Goal: Task Accomplishment & Management: Use online tool/utility

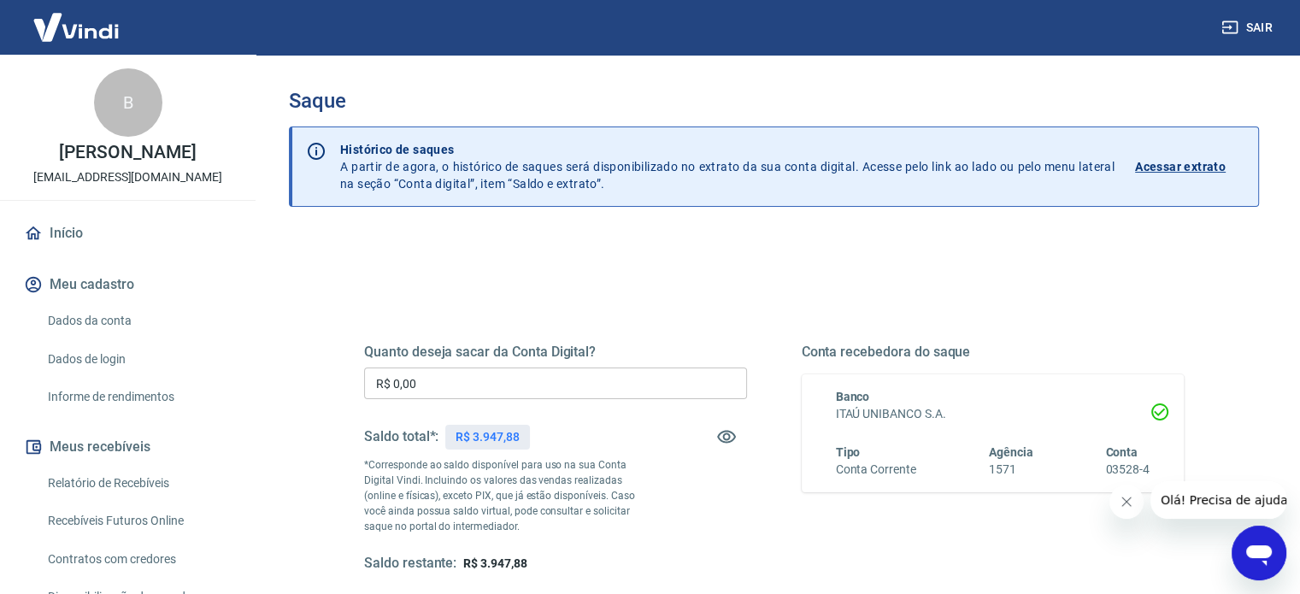
click at [455, 388] on input "R$ 0,00" at bounding box center [555, 384] width 383 height 32
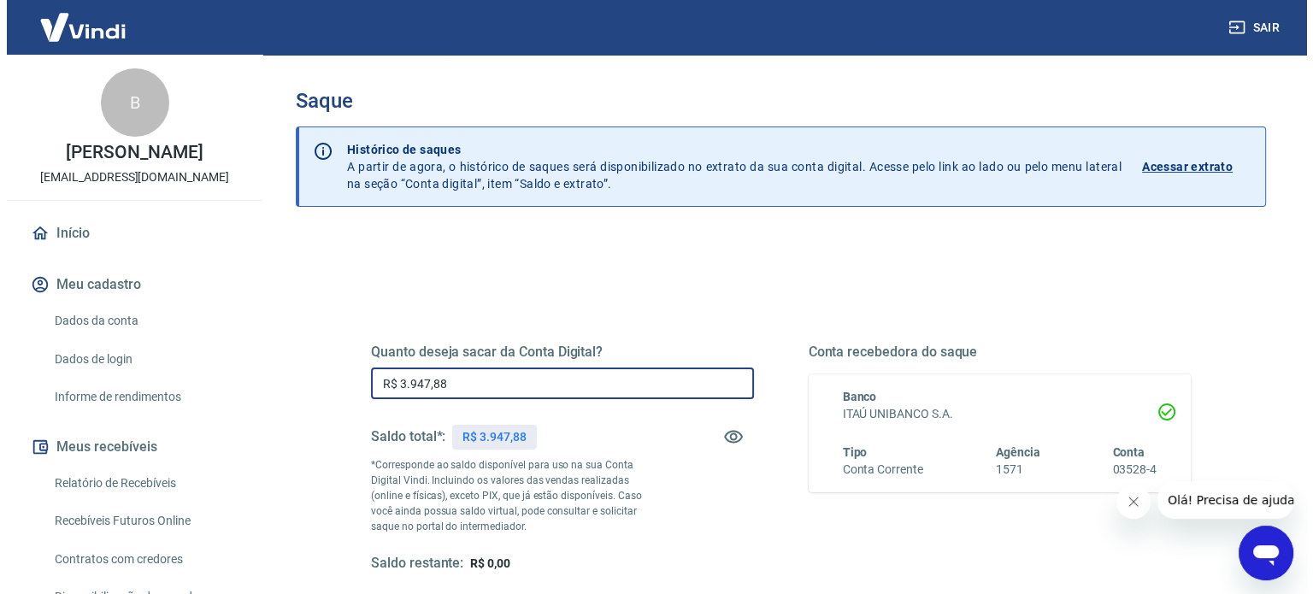
scroll to position [171, 0]
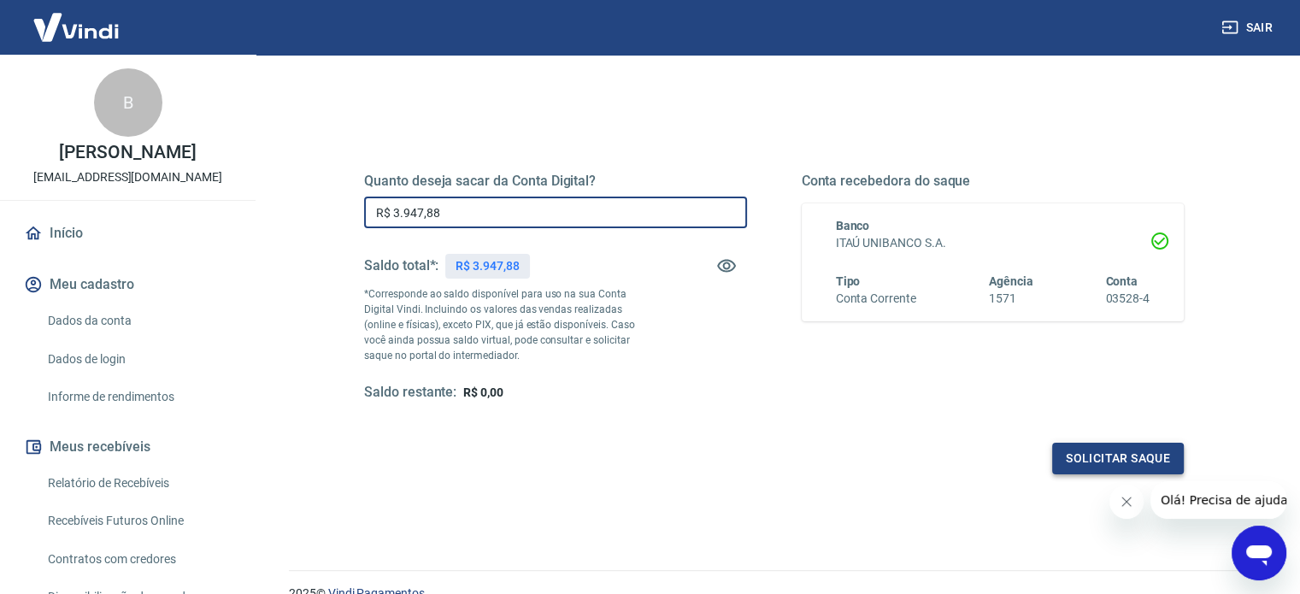
type input "R$ 3.947,88"
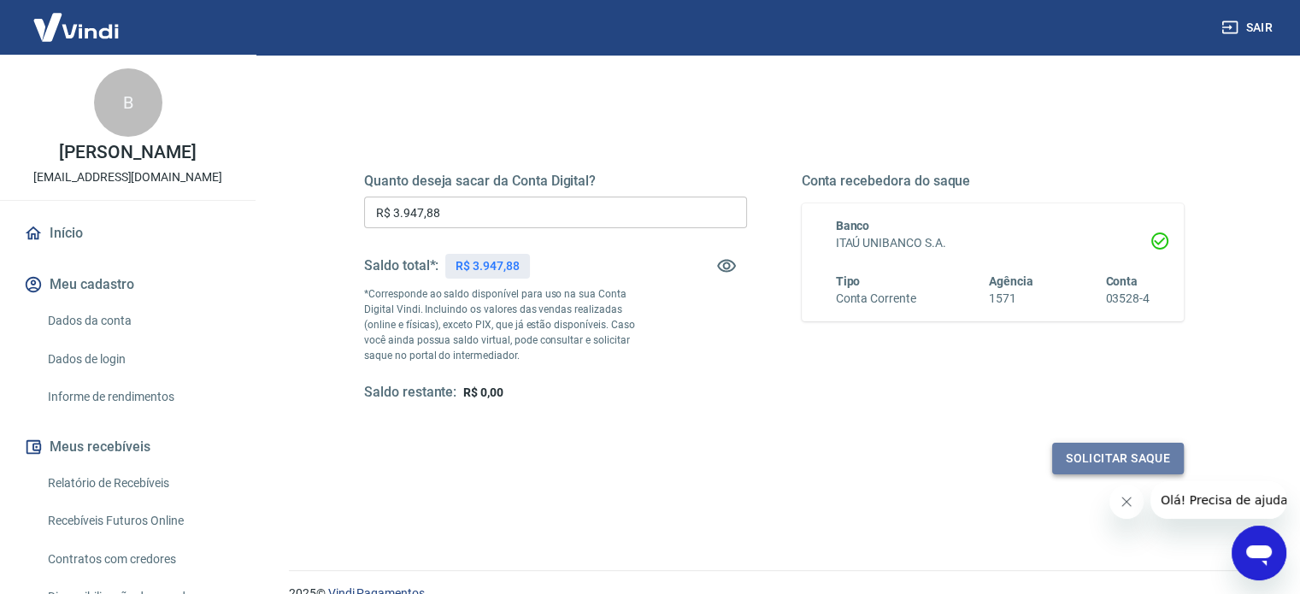
click at [1097, 457] on button "Solicitar saque" at bounding box center [1118, 459] width 132 height 32
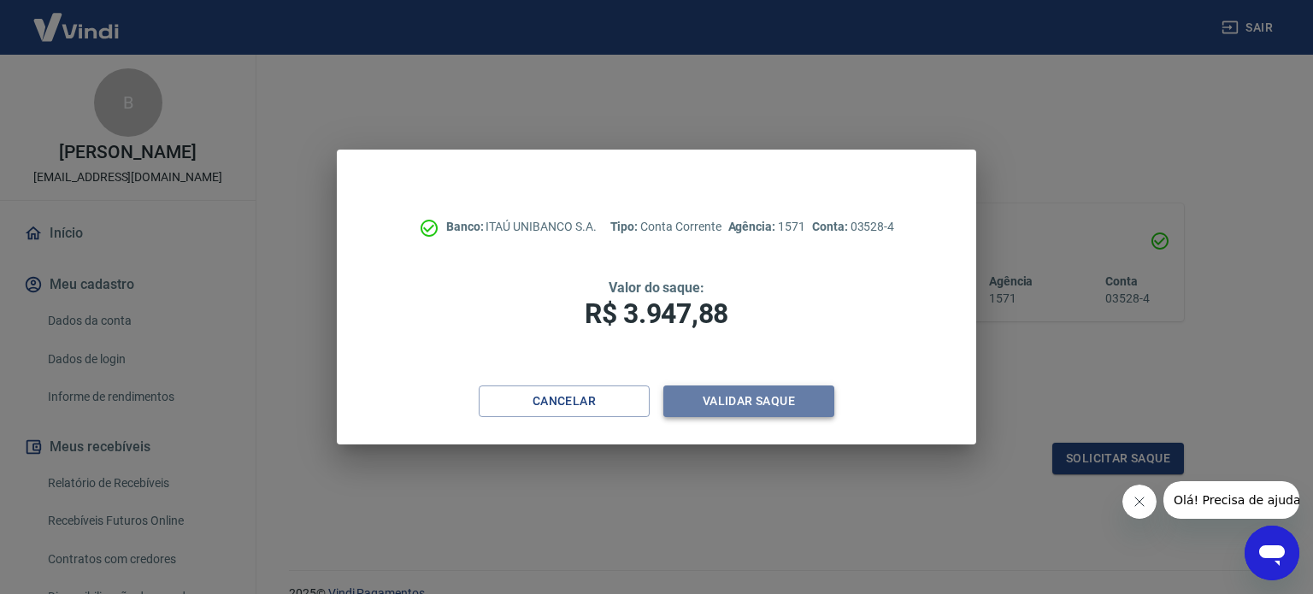
click at [756, 394] on button "Validar saque" at bounding box center [748, 401] width 171 height 32
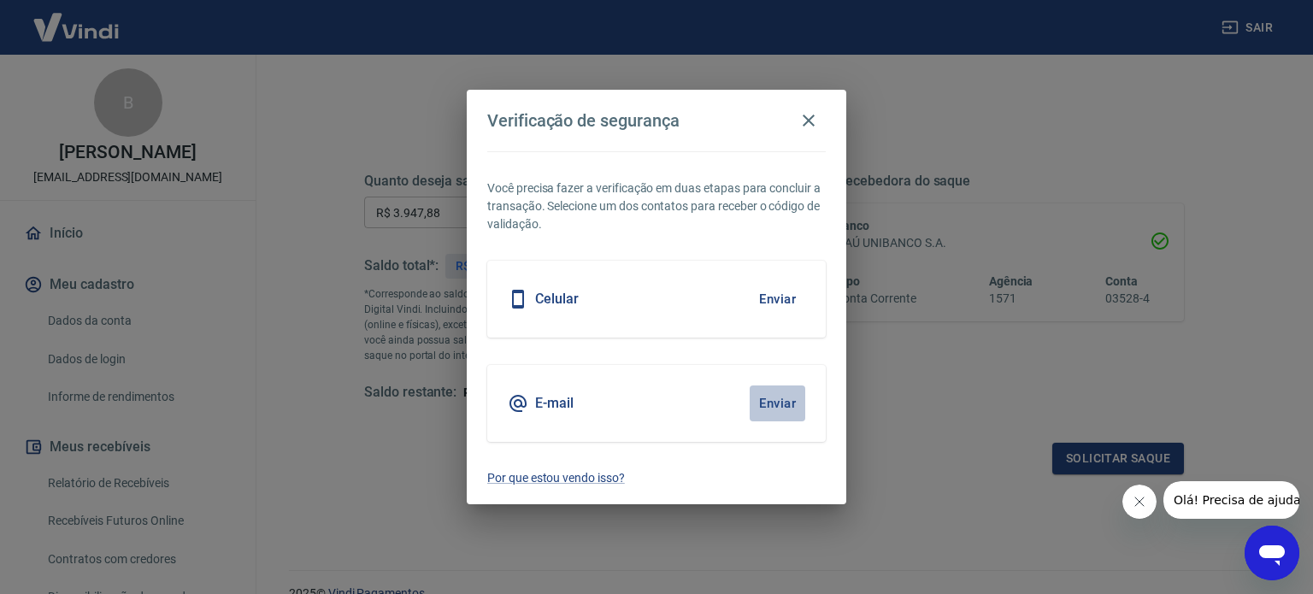
click at [788, 406] on button "Enviar" at bounding box center [778, 403] width 56 height 36
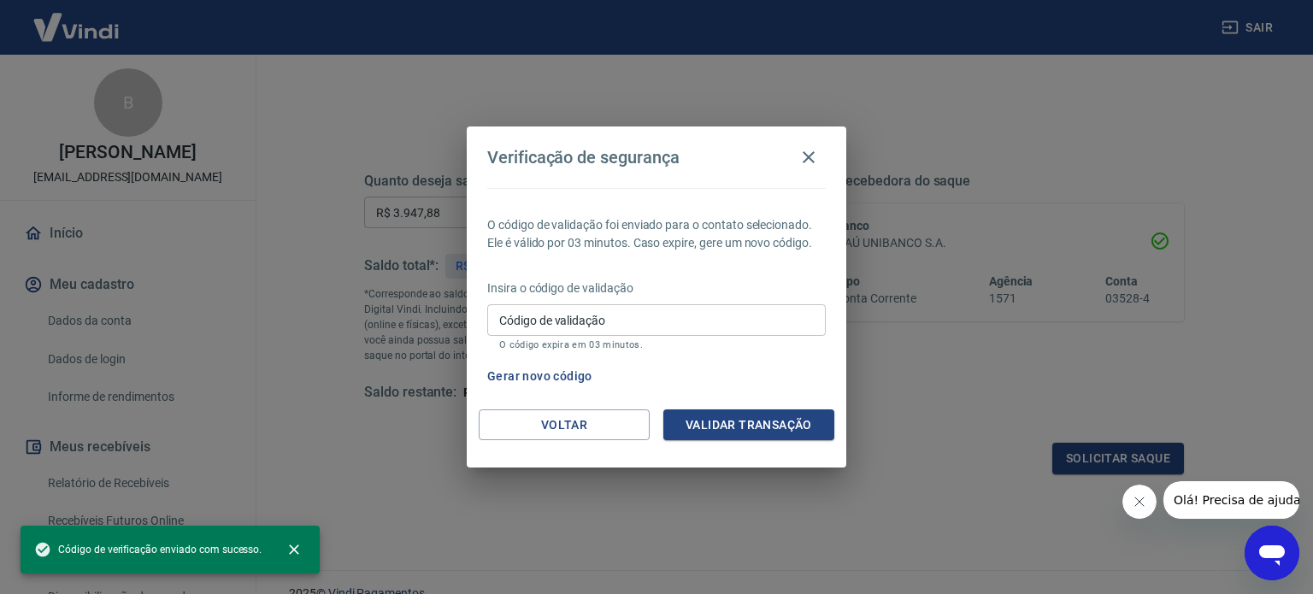
click at [591, 314] on input "Código de validação" at bounding box center [656, 320] width 338 height 32
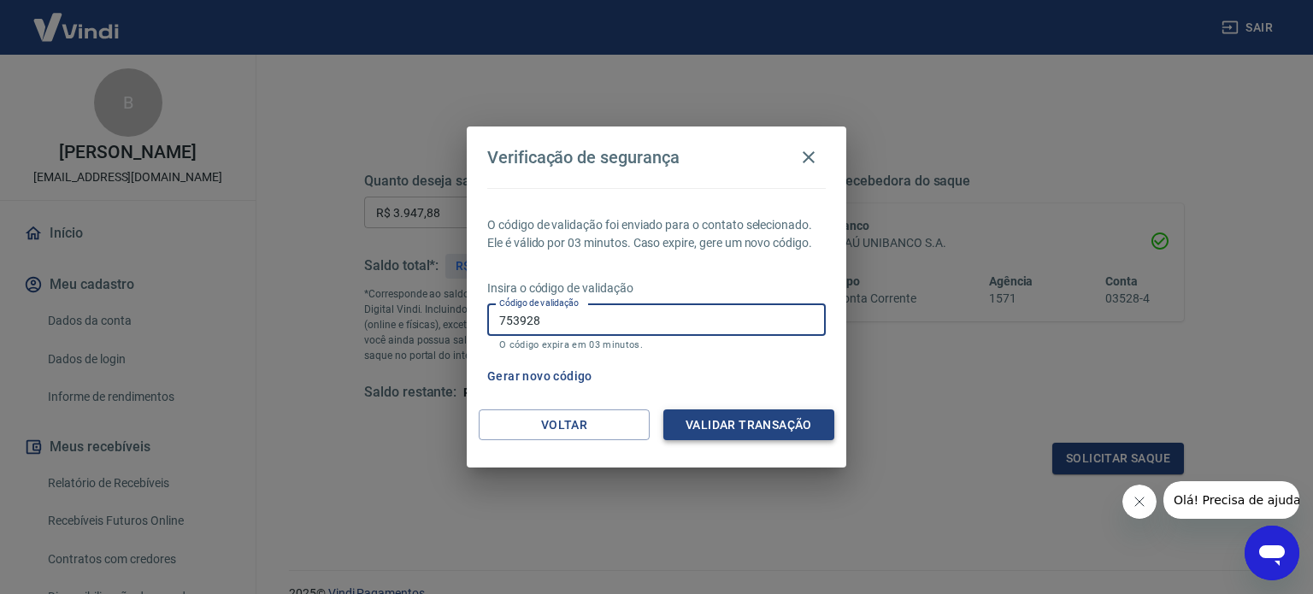
type input "753928"
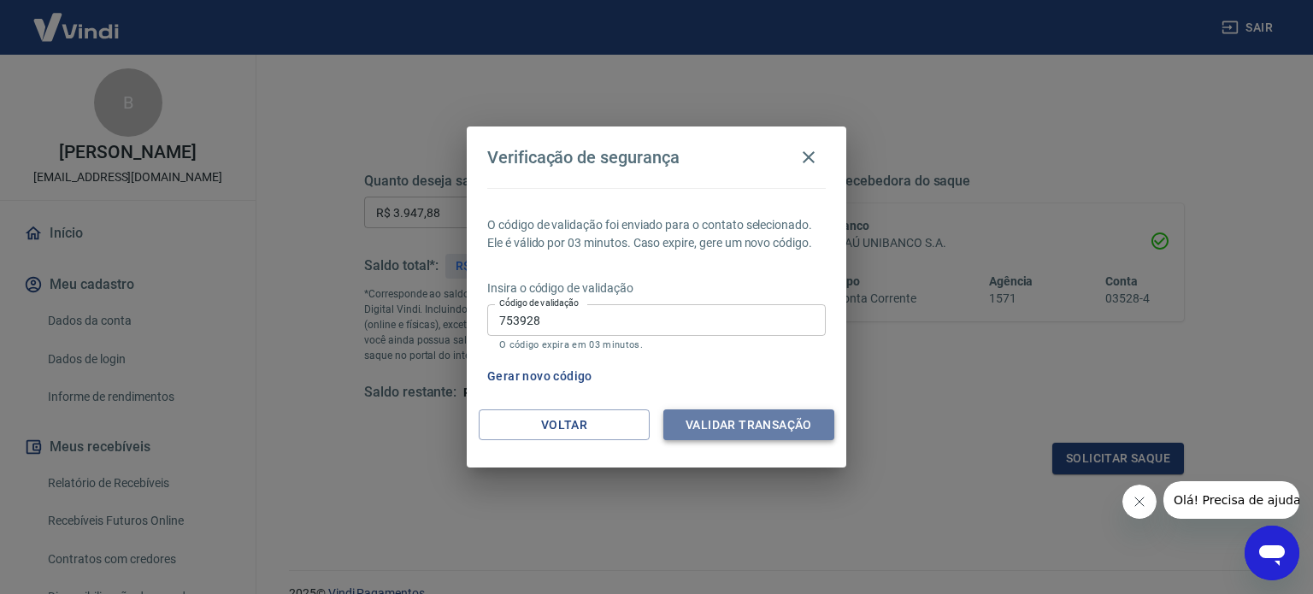
click at [751, 433] on button "Validar transação" at bounding box center [748, 425] width 171 height 32
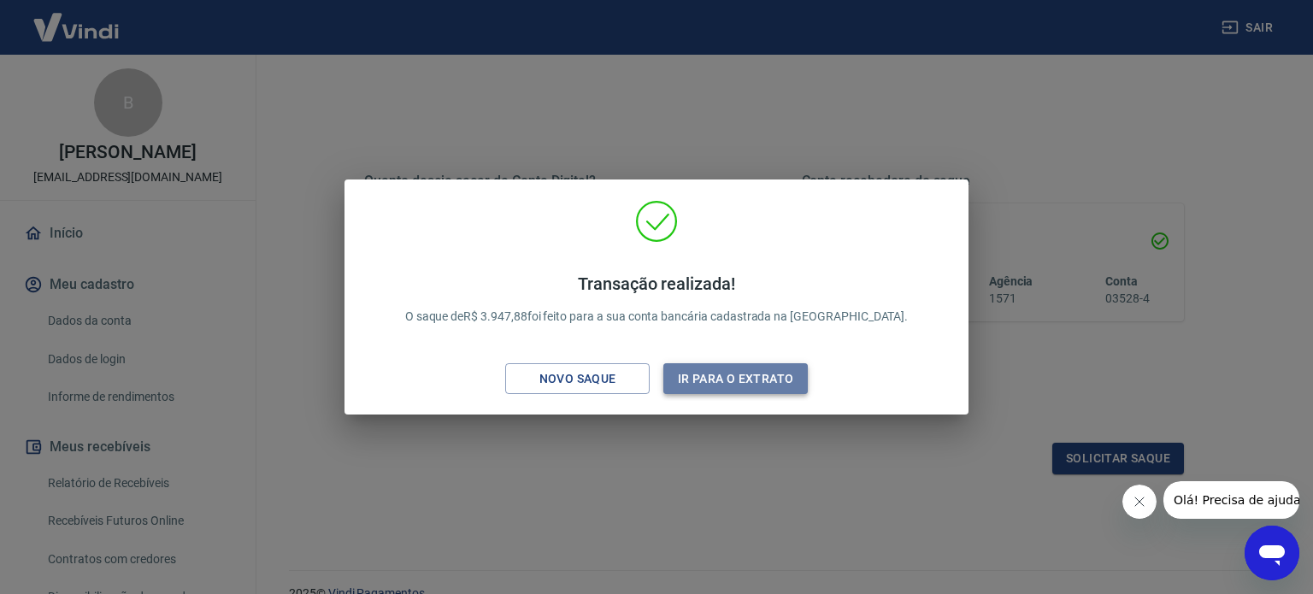
click at [767, 377] on button "Ir para o extrato" at bounding box center [735, 379] width 144 height 32
